Goal: Communication & Community: Answer question/provide support

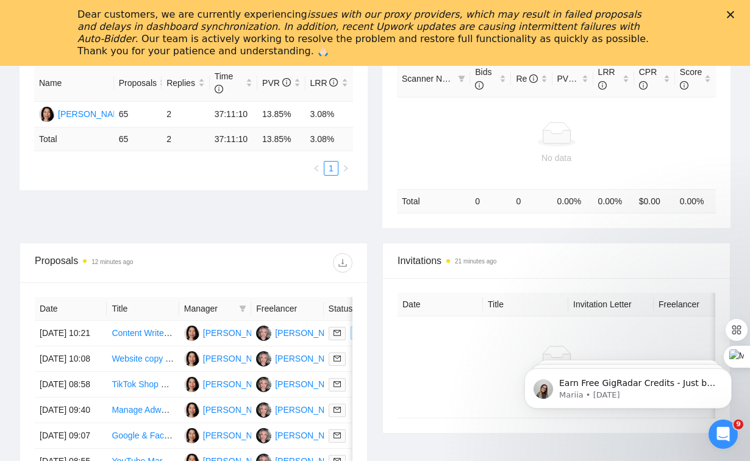
scroll to position [352, 0]
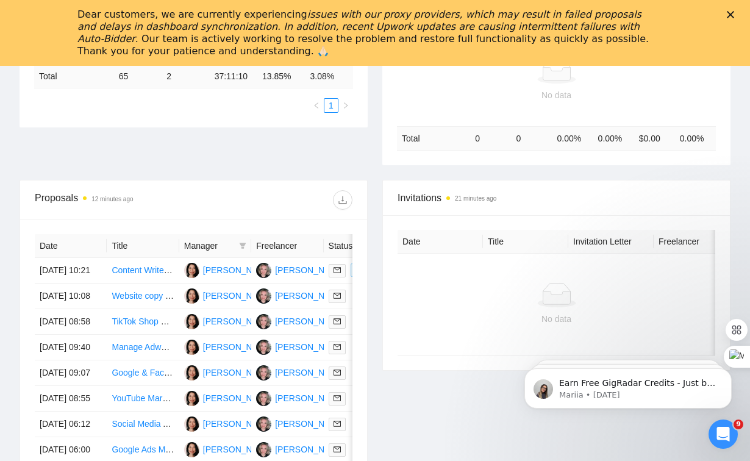
click at [62, 249] on th "Date" at bounding box center [71, 246] width 72 height 24
click at [49, 240] on th "Date" at bounding box center [71, 246] width 72 height 24
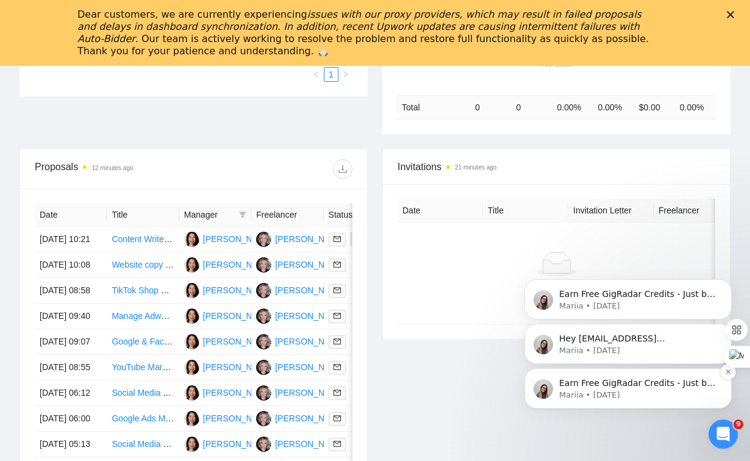
scroll to position [379, 0]
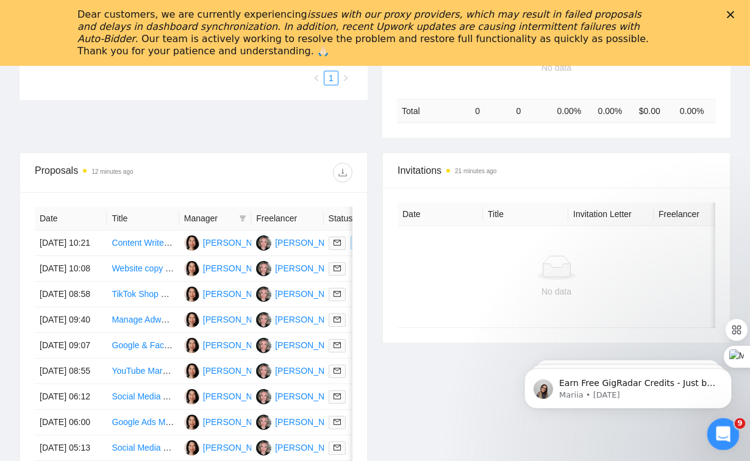
click at [732, 437] on div "Open Intercom Messenger" at bounding box center [721, 432] width 40 height 40
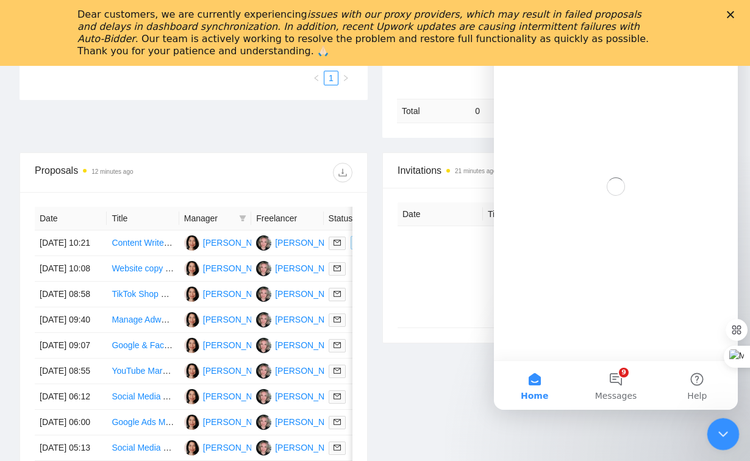
scroll to position [0, 0]
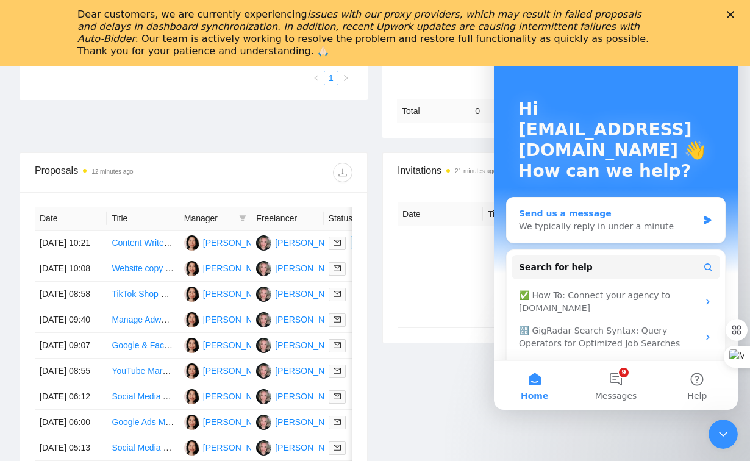
click at [596, 236] on div "Send us a message We typically reply in under a minute" at bounding box center [616, 220] width 218 height 45
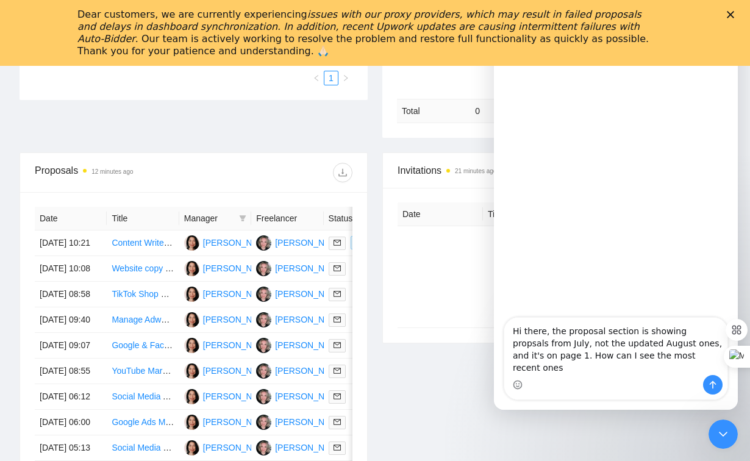
type textarea "Hi there, the proposal section is showing propsals from July, not the updated A…"
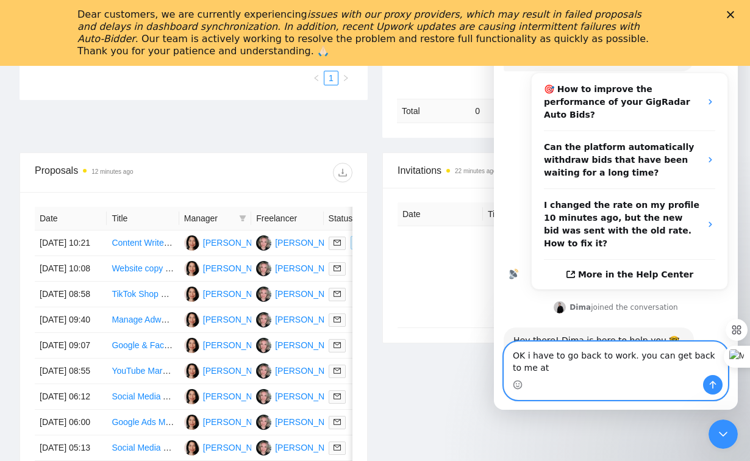
scroll to position [210, 0]
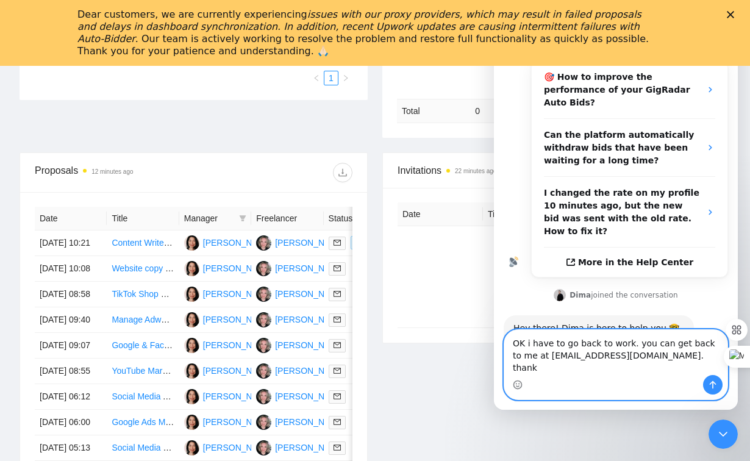
type textarea "OK i have to go back to work. you can get back to me at [EMAIL_ADDRESS][DOMAIN_…"
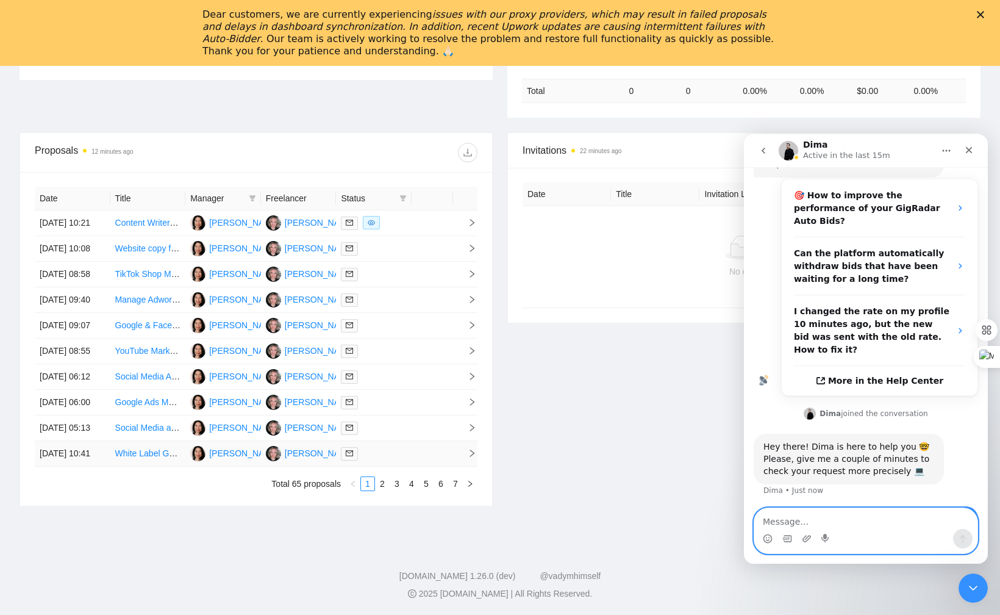
scroll to position [440, 0]
click at [749, 460] on icon "Upload attachment" at bounding box center [807, 539] width 10 height 10
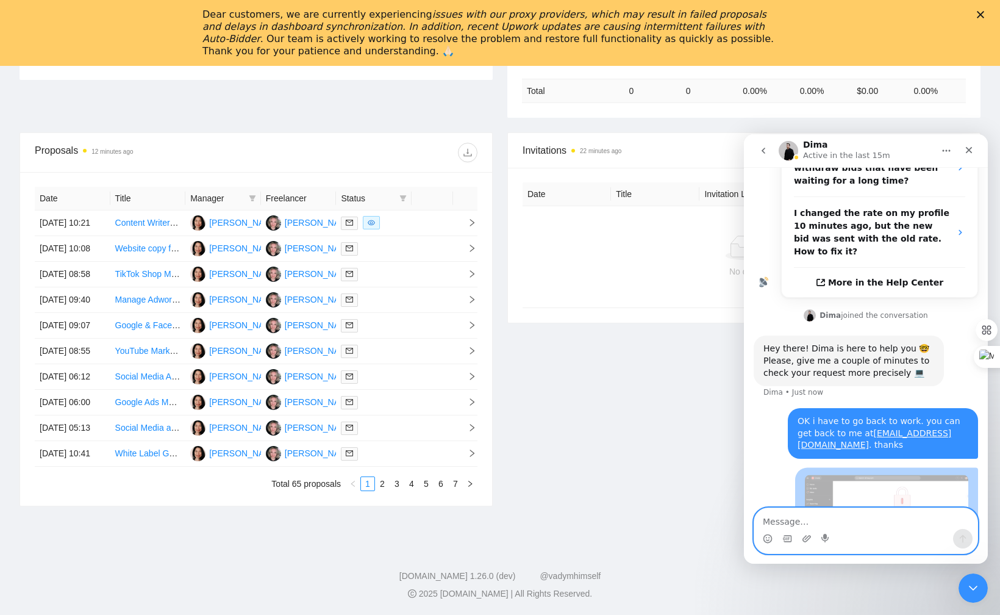
scroll to position [318, 0]
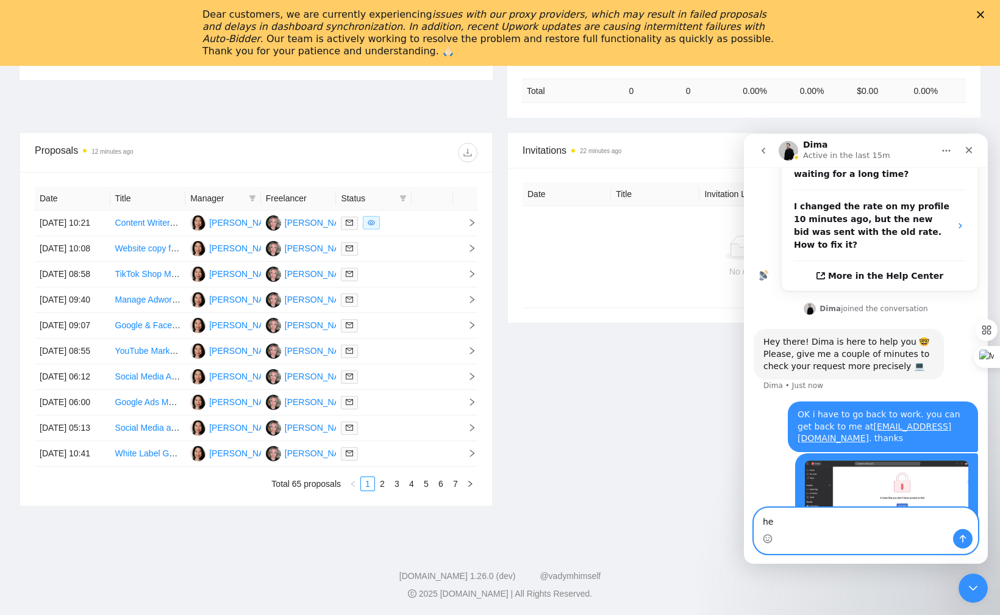
type textarea "h"
type textarea "heres what it looks like"
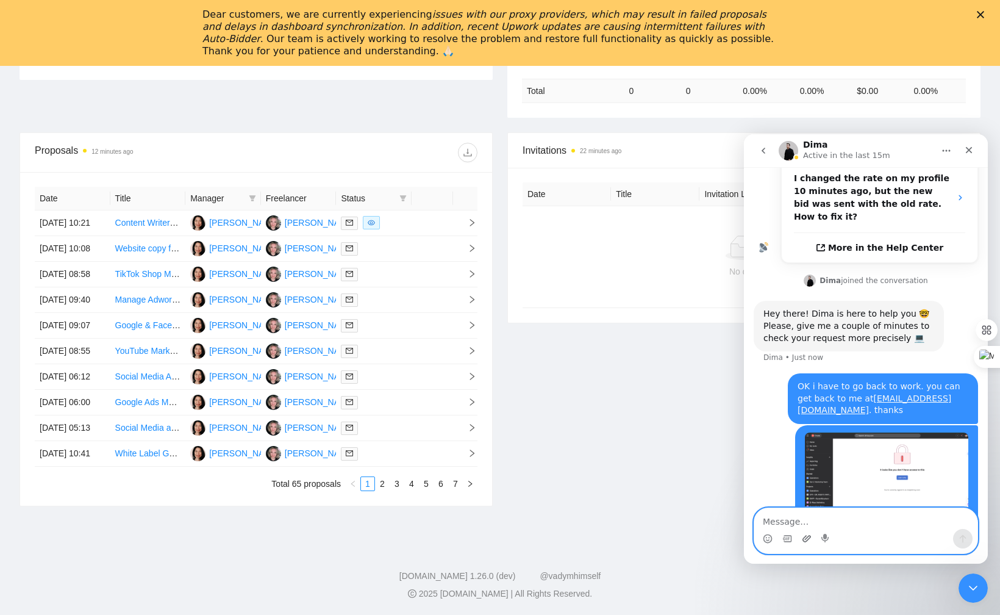
click at [749, 460] on icon "Upload attachment" at bounding box center [806, 538] width 9 height 7
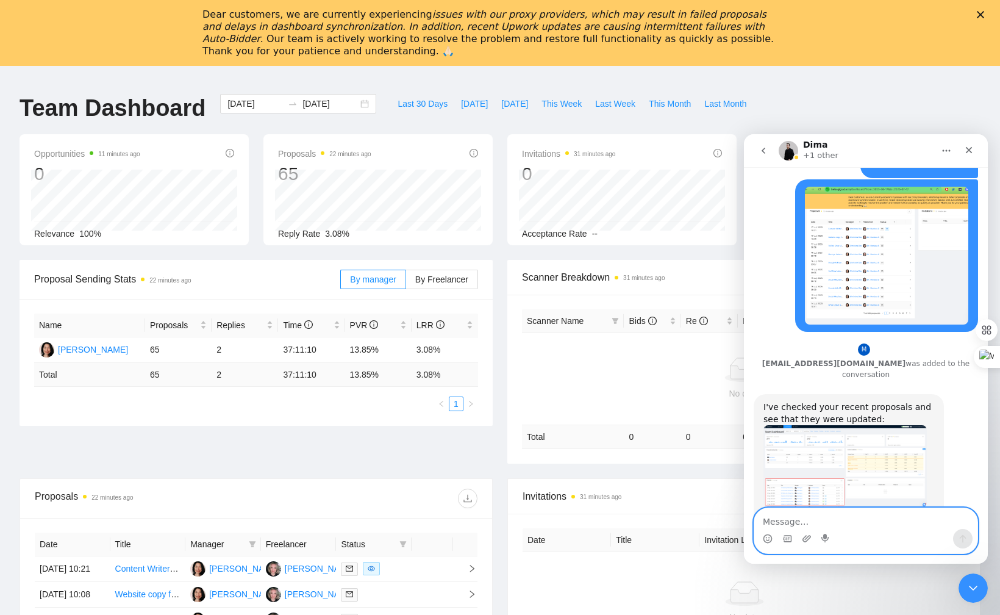
scroll to position [0, 0]
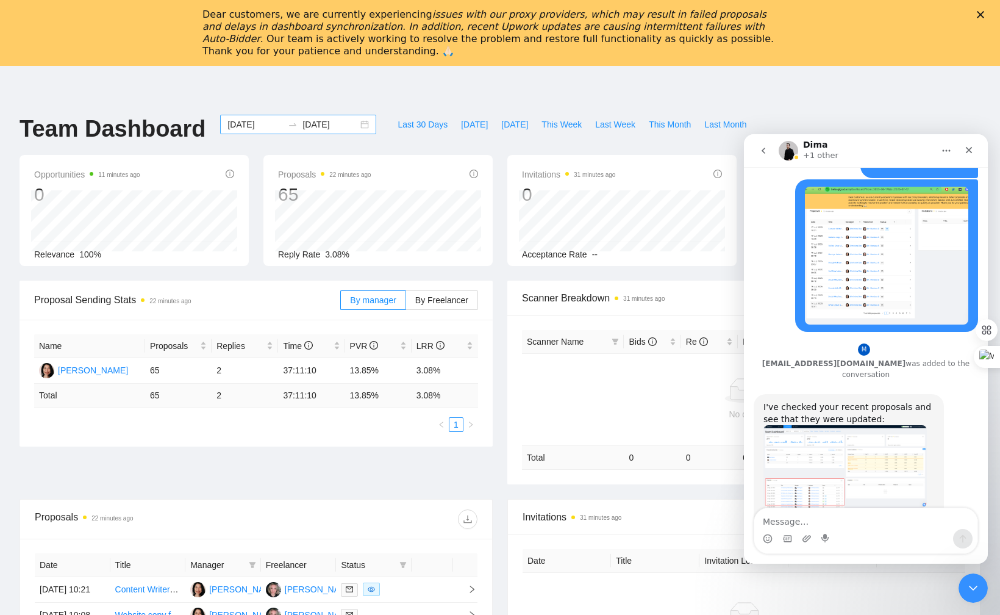
click at [354, 124] on div "[DATE] [DATE]" at bounding box center [298, 125] width 156 height 20
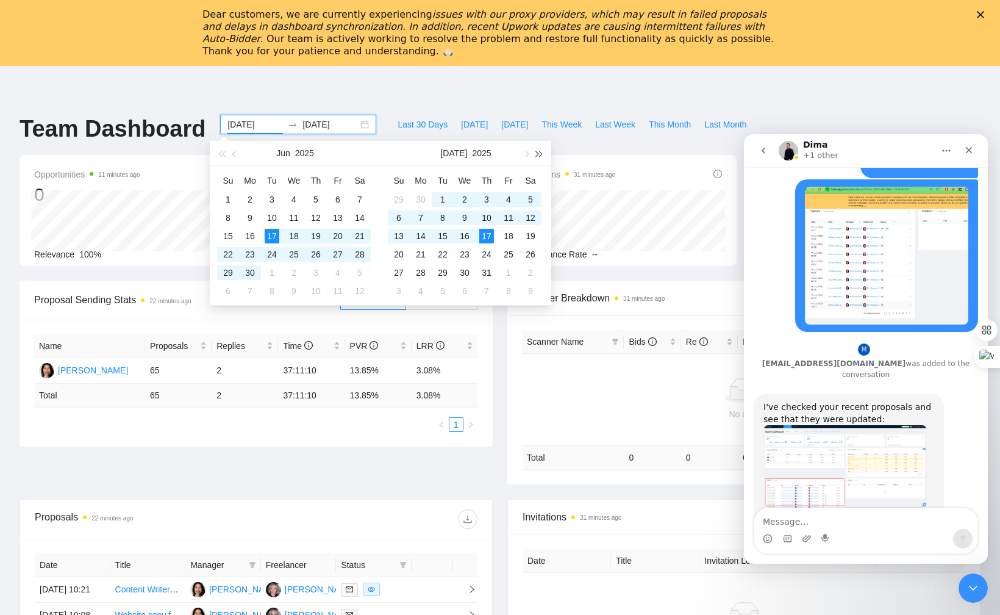
click at [544, 149] on button "button" at bounding box center [539, 153] width 13 height 24
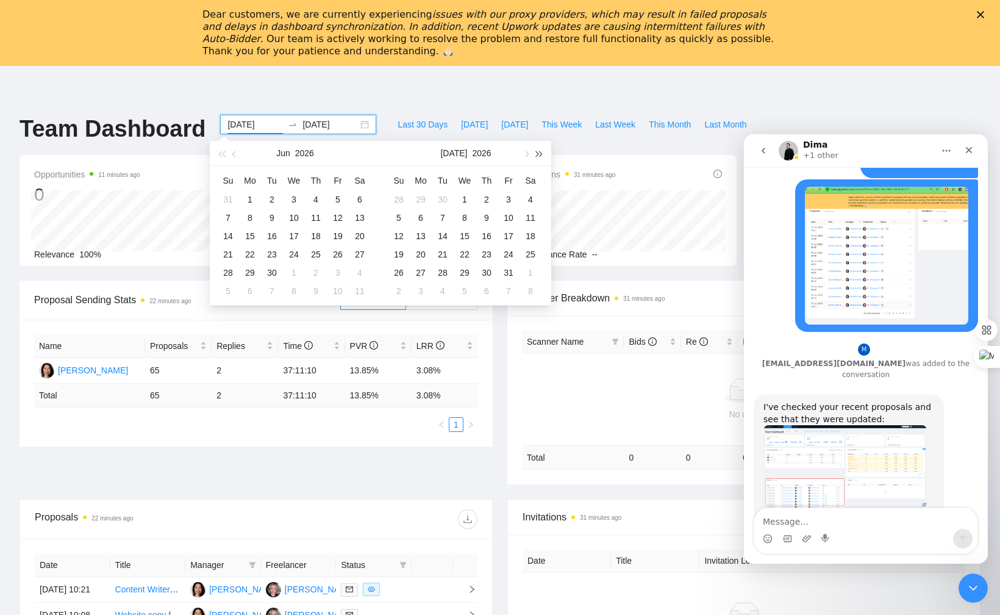
click at [537, 151] on span "button" at bounding box center [540, 154] width 6 height 6
click at [537, 154] on span "button" at bounding box center [540, 154] width 6 height 6
click at [224, 151] on span "button" at bounding box center [221, 154] width 6 height 6
click at [224, 152] on span "button" at bounding box center [221, 154] width 6 height 6
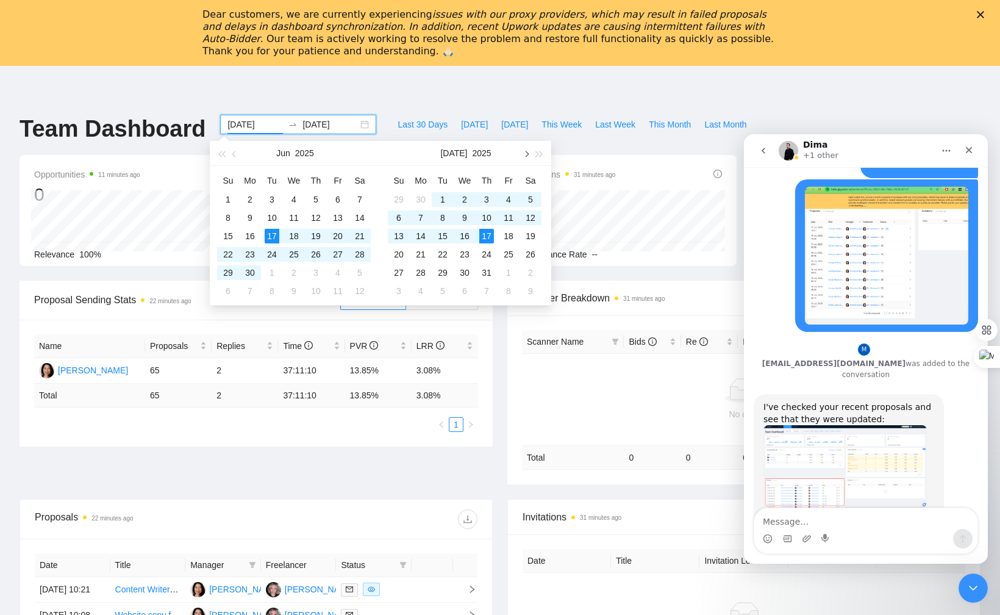
click at [528, 155] on button "button" at bounding box center [525, 153] width 13 height 24
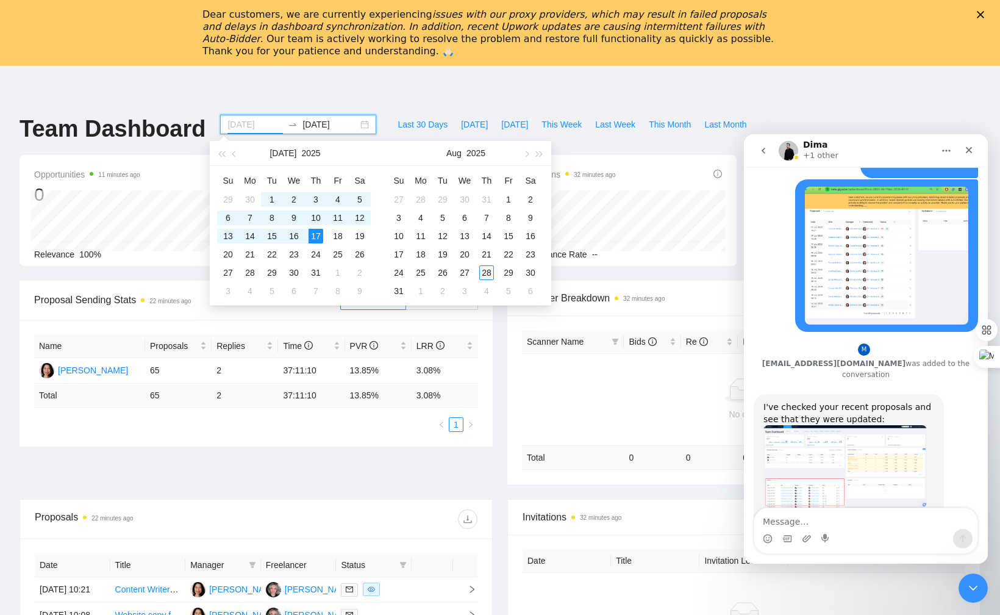
type input "[DATE]"
click at [487, 274] on div "28" at bounding box center [486, 272] width 15 height 15
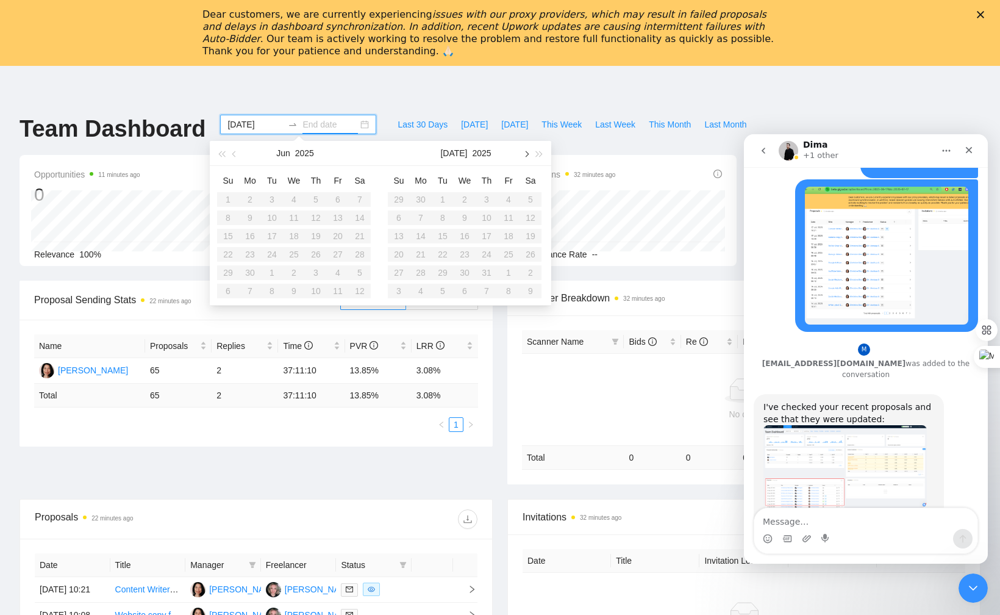
click at [527, 159] on button "button" at bounding box center [525, 153] width 13 height 24
type input "[DATE]"
click at [465, 269] on table "Su Mo Tu We Th Fr Sa 27 28 29 30 31 1 2 3 4 5 6 7 8 9 10 11 12 13 14 15 16 17 1…" at bounding box center [465, 235] width 154 height 129
click at [227, 198] on table "Su Mo Tu We Th Fr Sa 29 30 1 2 3 4 5 6 7 8 9 10 11 12 13 14 15 16 17 18 19 20 2…" at bounding box center [294, 235] width 154 height 129
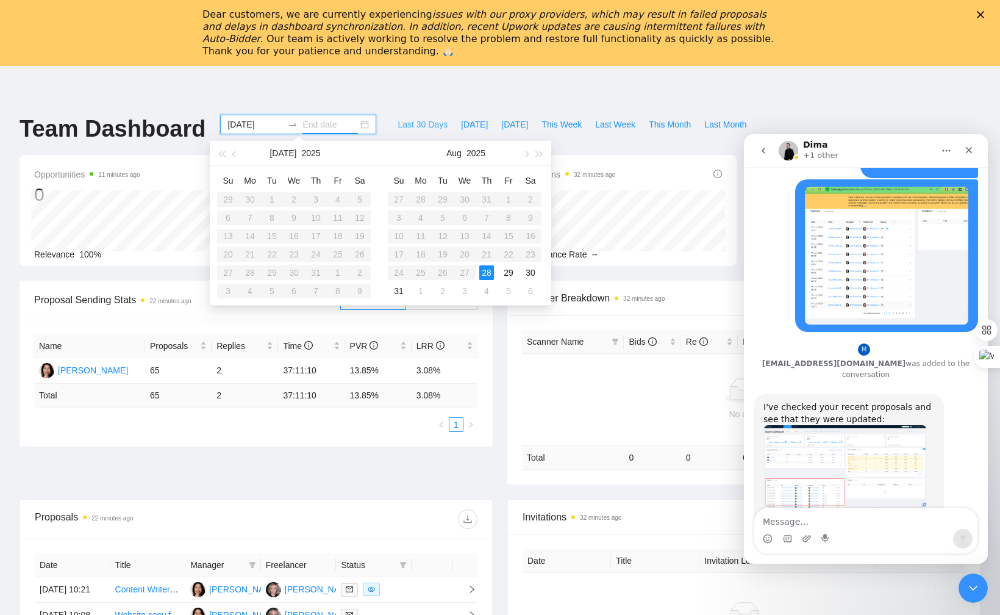
type input "[DATE]"
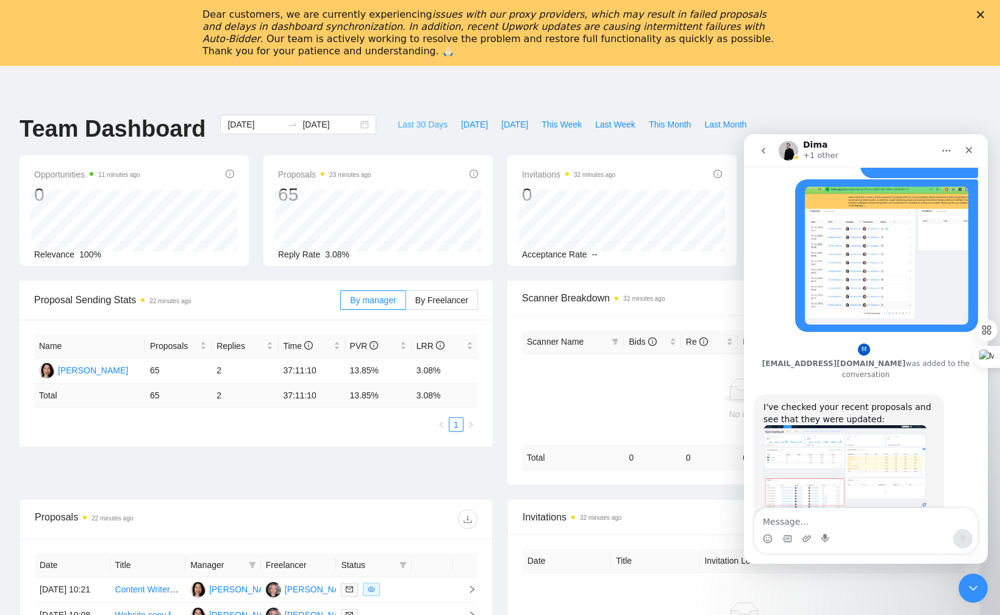
click at [412, 121] on span "Last 30 Days" at bounding box center [423, 124] width 50 height 13
type input "[DATE]"
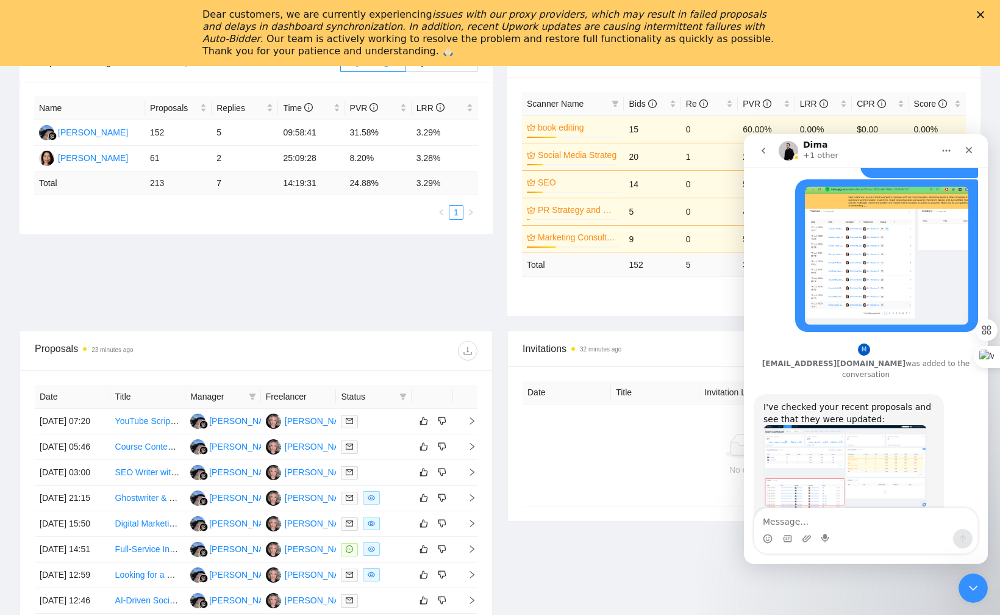
scroll to position [254, 0]
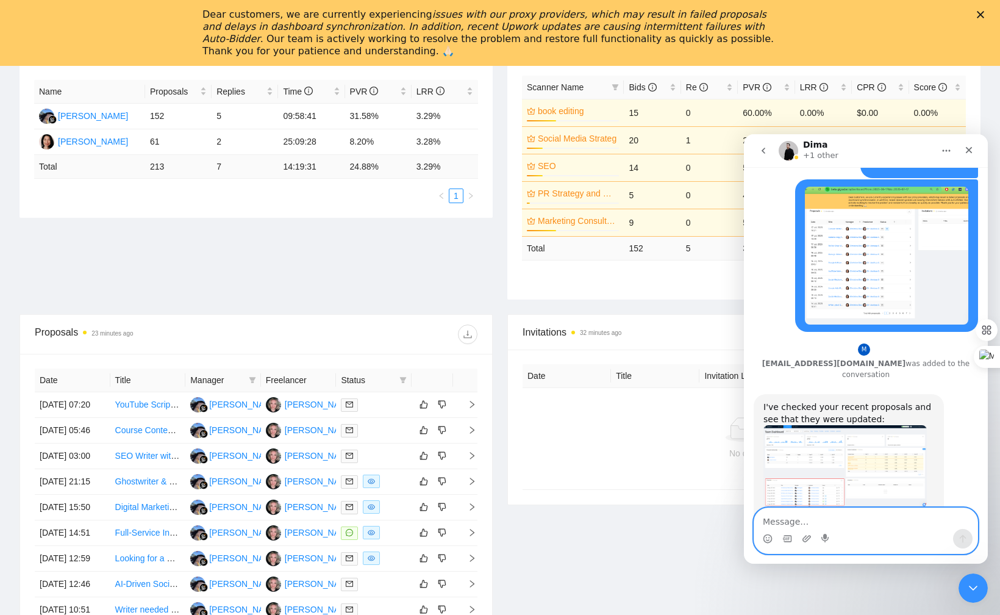
click at [749, 460] on textarea "Message…" at bounding box center [865, 518] width 223 height 21
click at [749, 460] on textarea "Ohhh I see!@ Thnka so mch!" at bounding box center [865, 518] width 223 height 21
click at [749, 460] on textarea "Ohhh I see! Thnka so much!" at bounding box center [865, 518] width 223 height 21
type textarea "Ohhh I see! Thanks so much!"
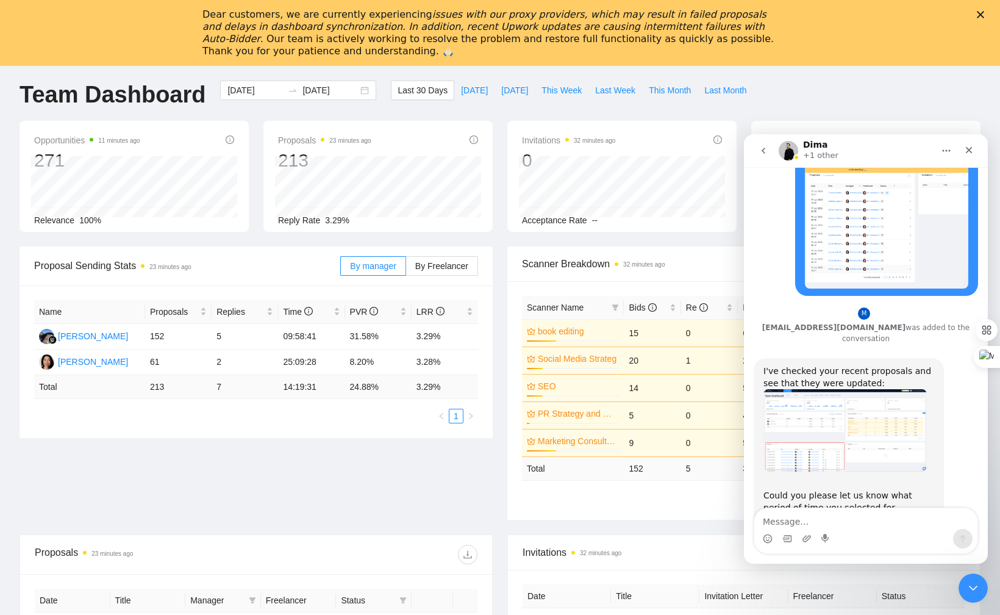
scroll to position [0, 0]
